Goal: Information Seeking & Learning: Learn about a topic

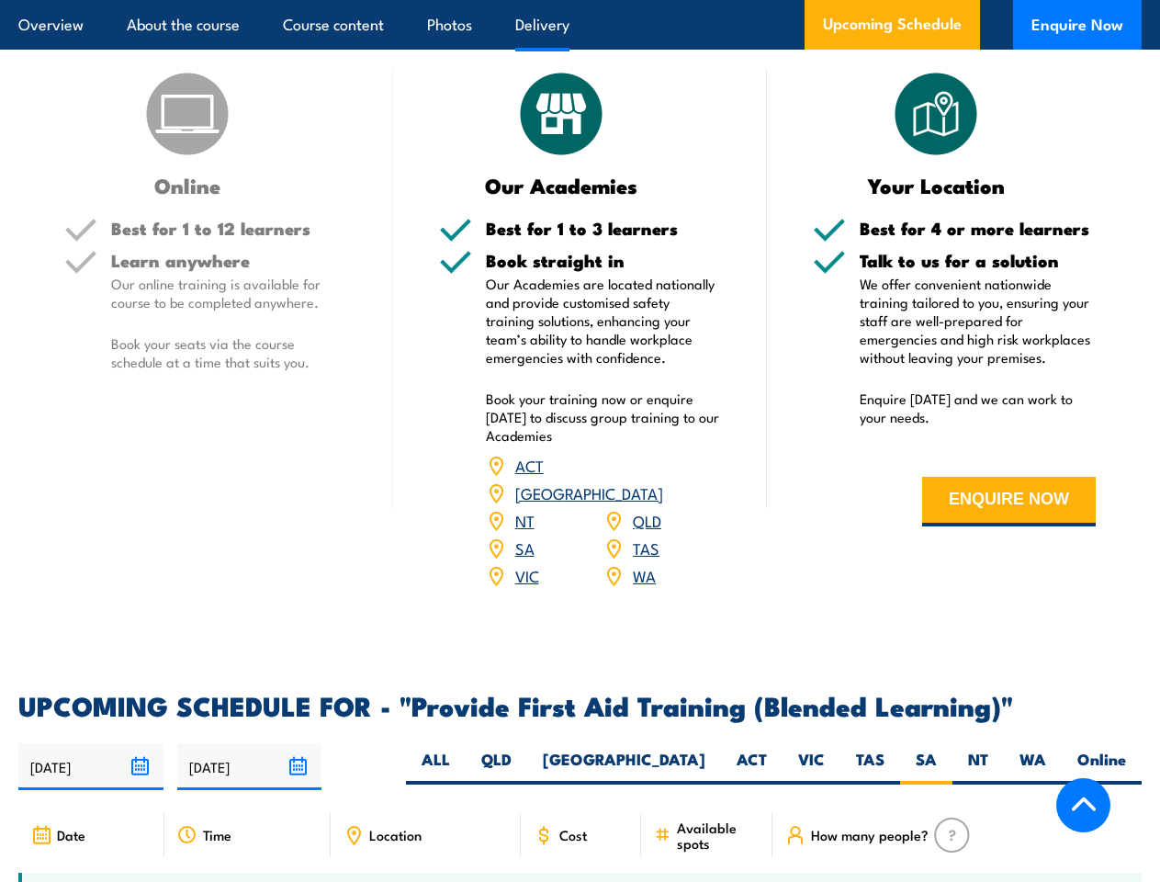
click at [579, 0] on article "Overview About the course Course content Photos Delivery Upcoming Schedule Enqu…" at bounding box center [579, 25] width 1123 height 50
click at [91, 781] on input "[DATE]" at bounding box center [90, 766] width 145 height 47
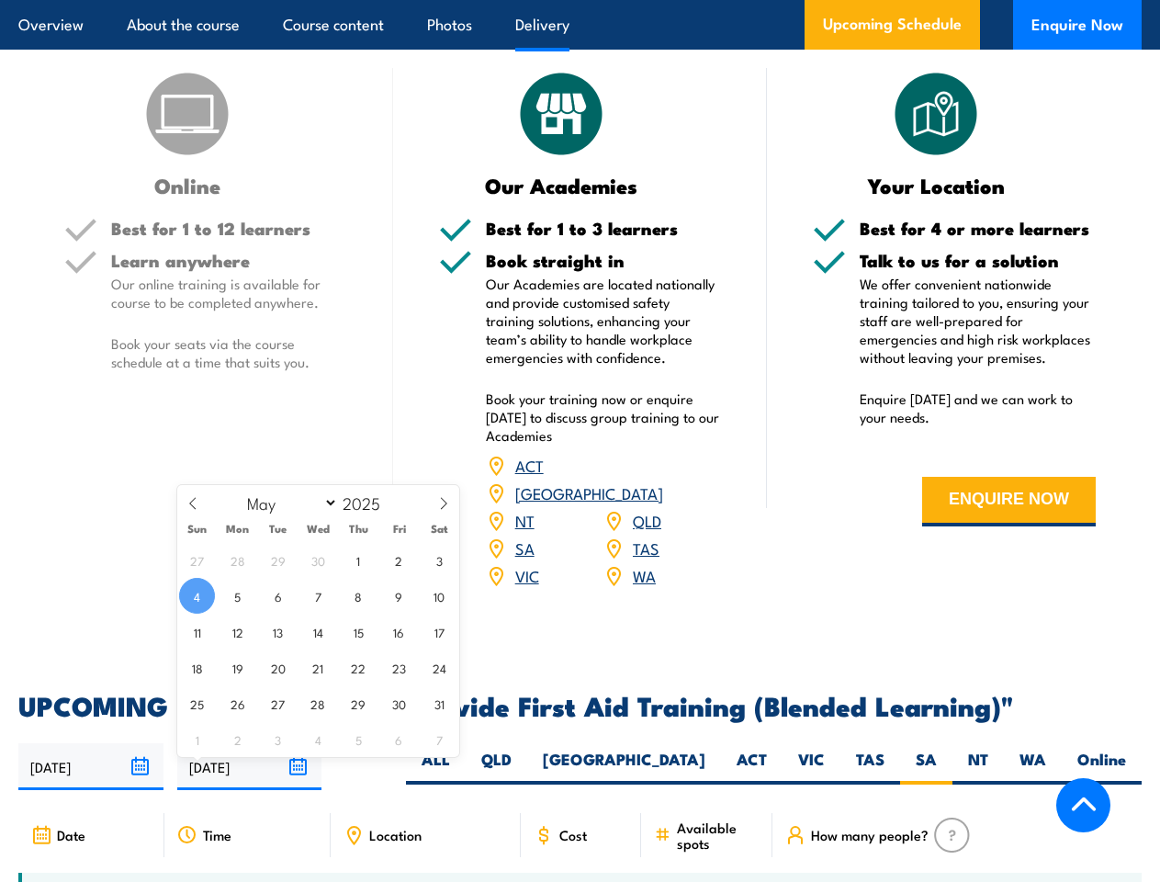
click at [250, 781] on input "[DATE]" at bounding box center [249, 766] width 145 height 47
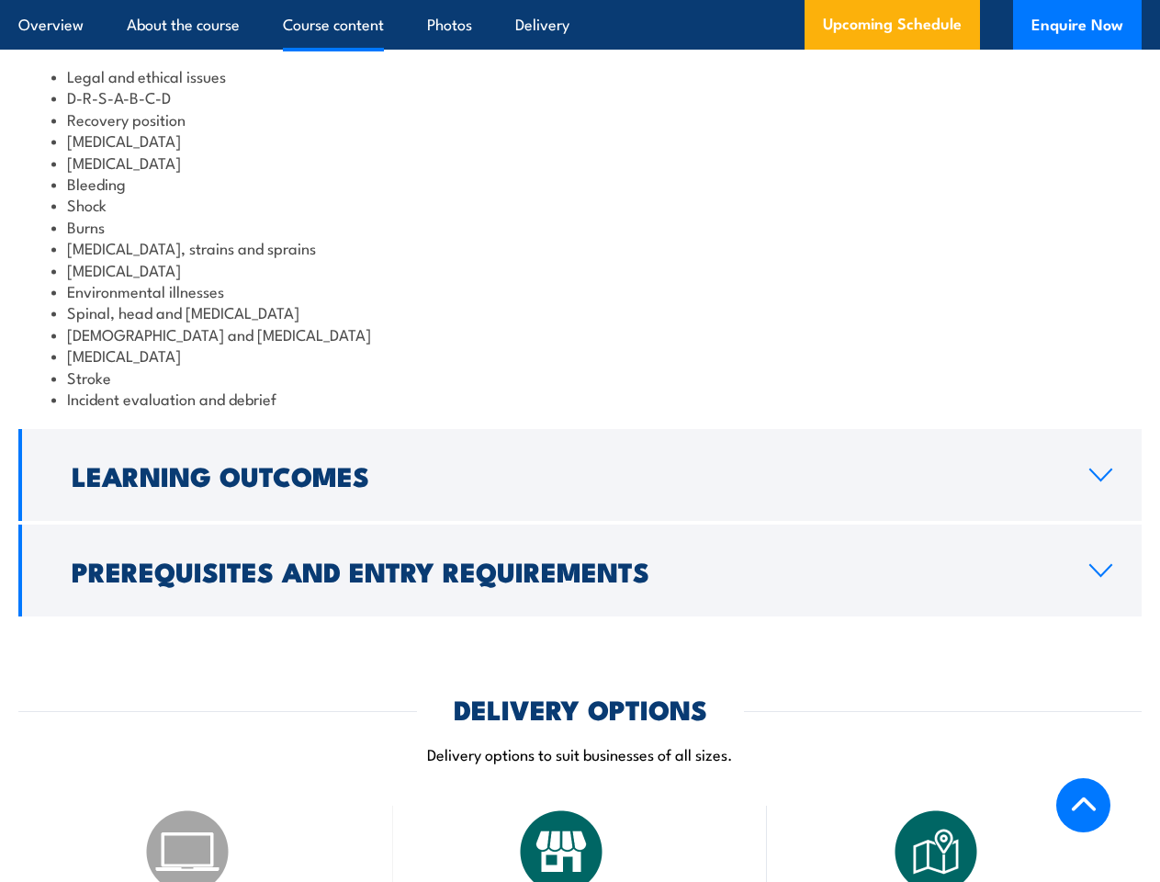
click at [579, 0] on article "Overview About the course Course content Photos Delivery Upcoming Schedule Enqu…" at bounding box center [579, 25] width 1123 height 50
click at [579, 487] on h2 "Learning Outcomes" at bounding box center [566, 475] width 988 height 24
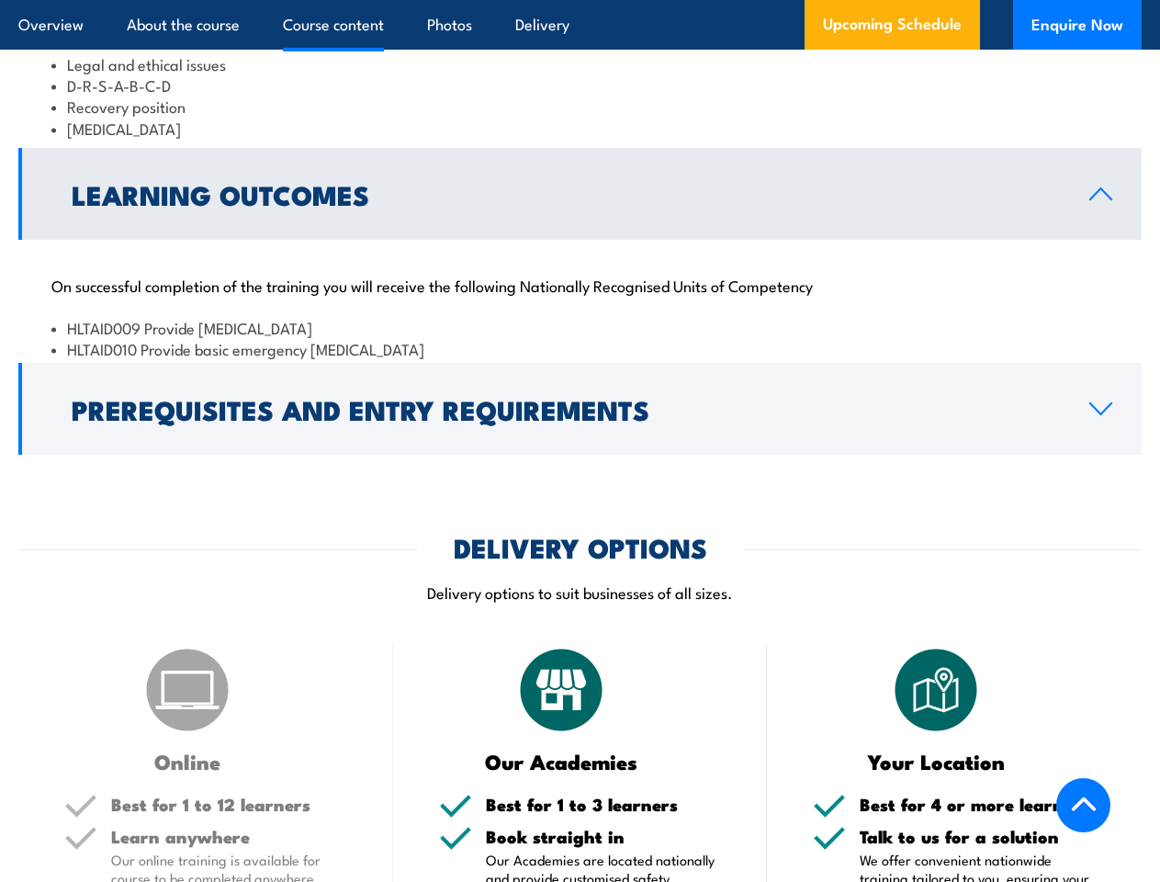
click at [579, 613] on div "DELIVERY OPTIONS Delivery options to suit businesses of all sizes." at bounding box center [579, 579] width 1123 height 91
